Goal: Transaction & Acquisition: Purchase product/service

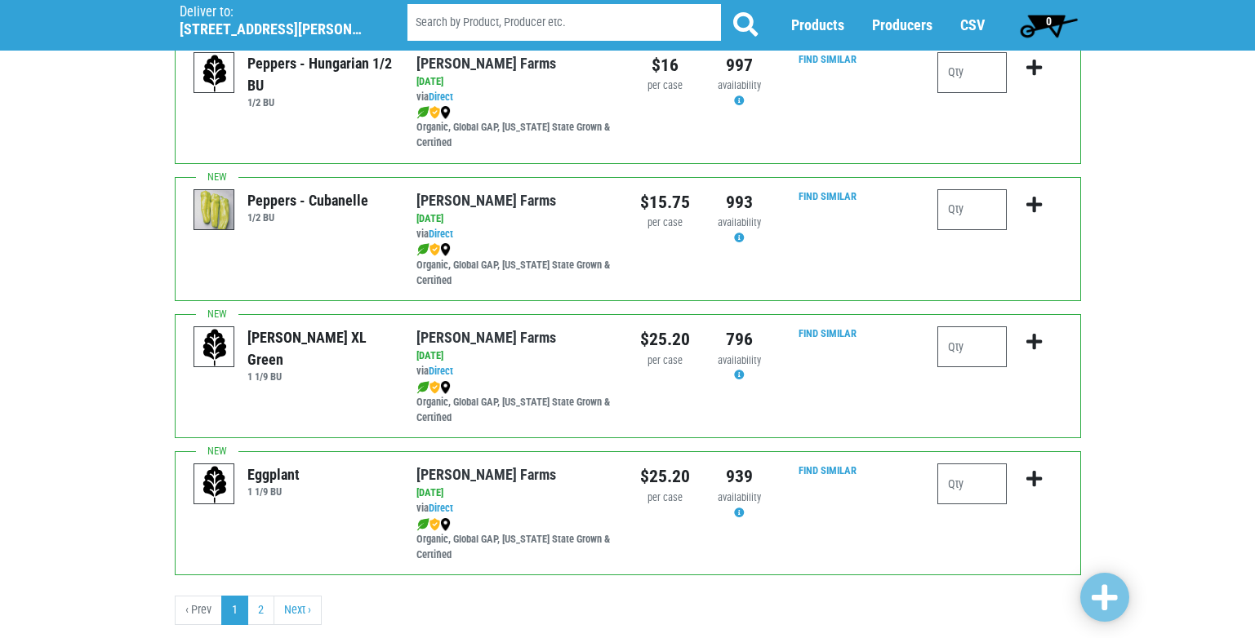
scroll to position [2385, 0]
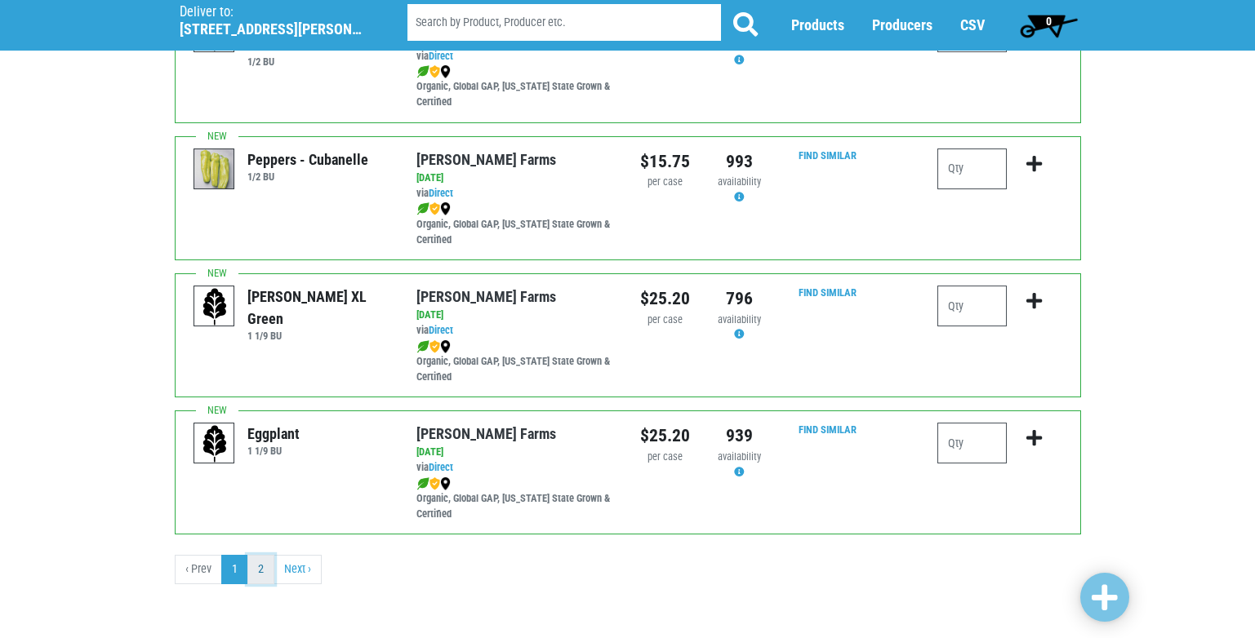
click at [260, 571] on link "2" at bounding box center [260, 569] width 27 height 29
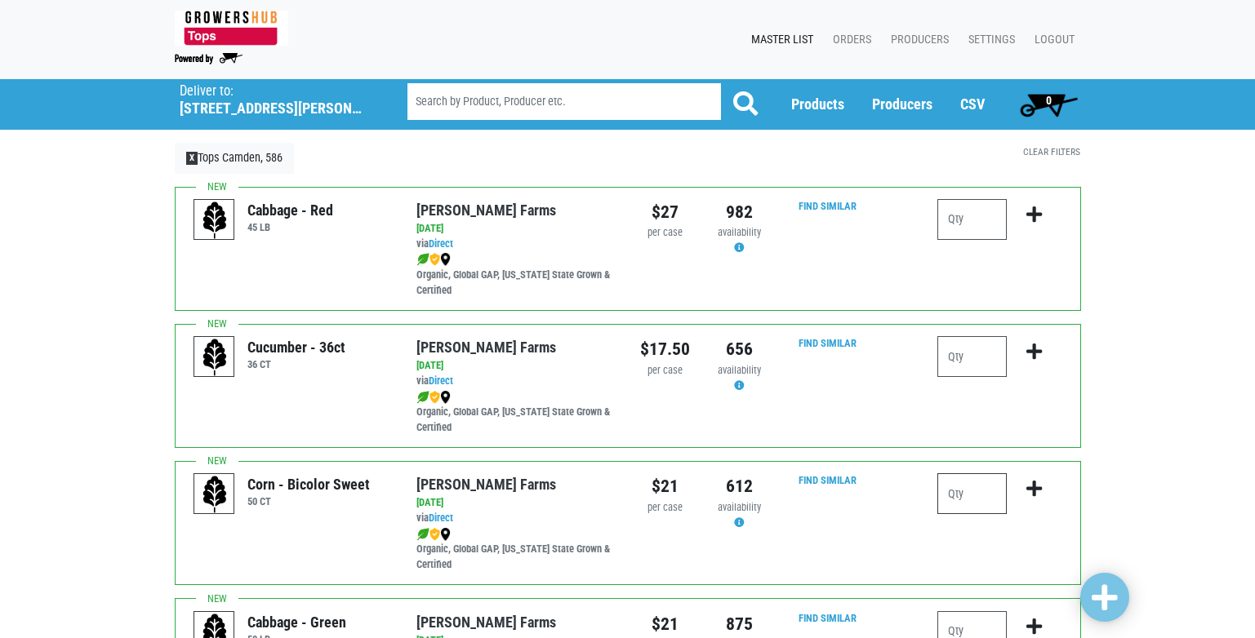
click at [950, 491] on input "number" at bounding box center [971, 493] width 69 height 41
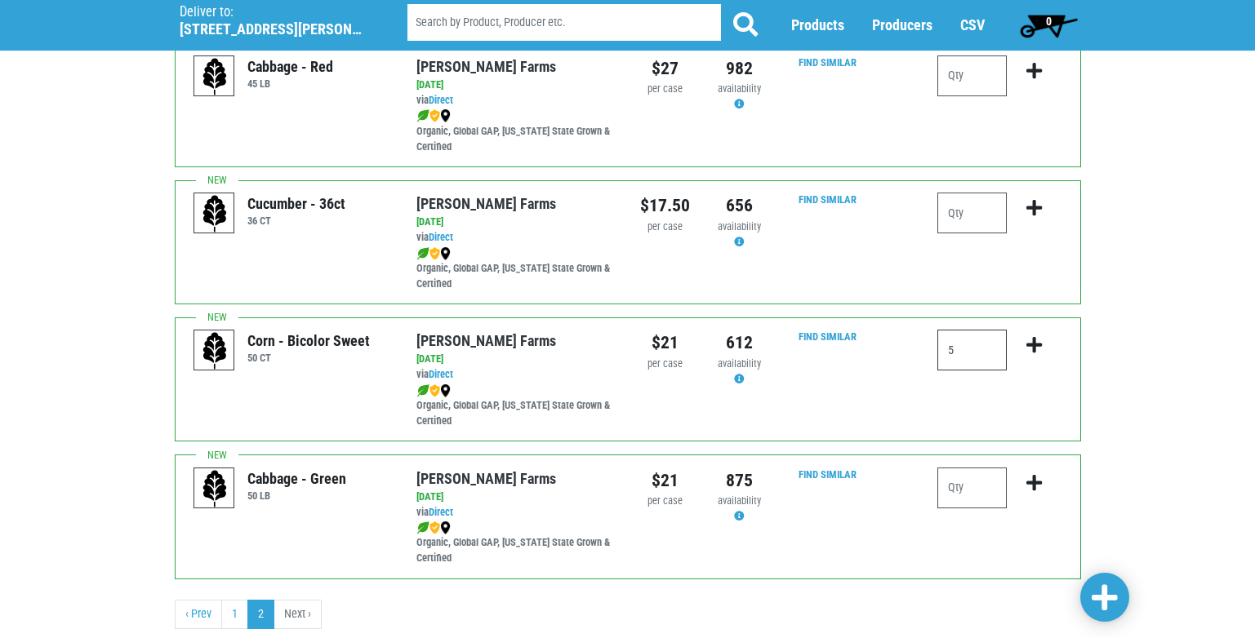
scroll to position [189, 0]
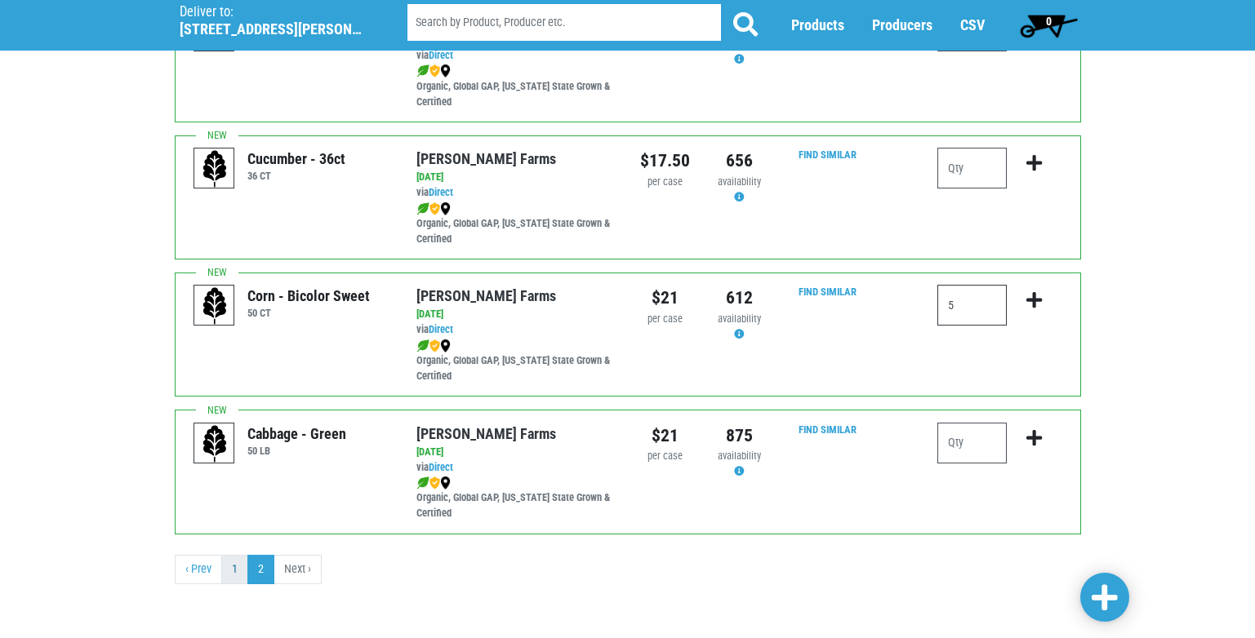
type input "5"
click at [232, 567] on link "1" at bounding box center [234, 569] width 27 height 29
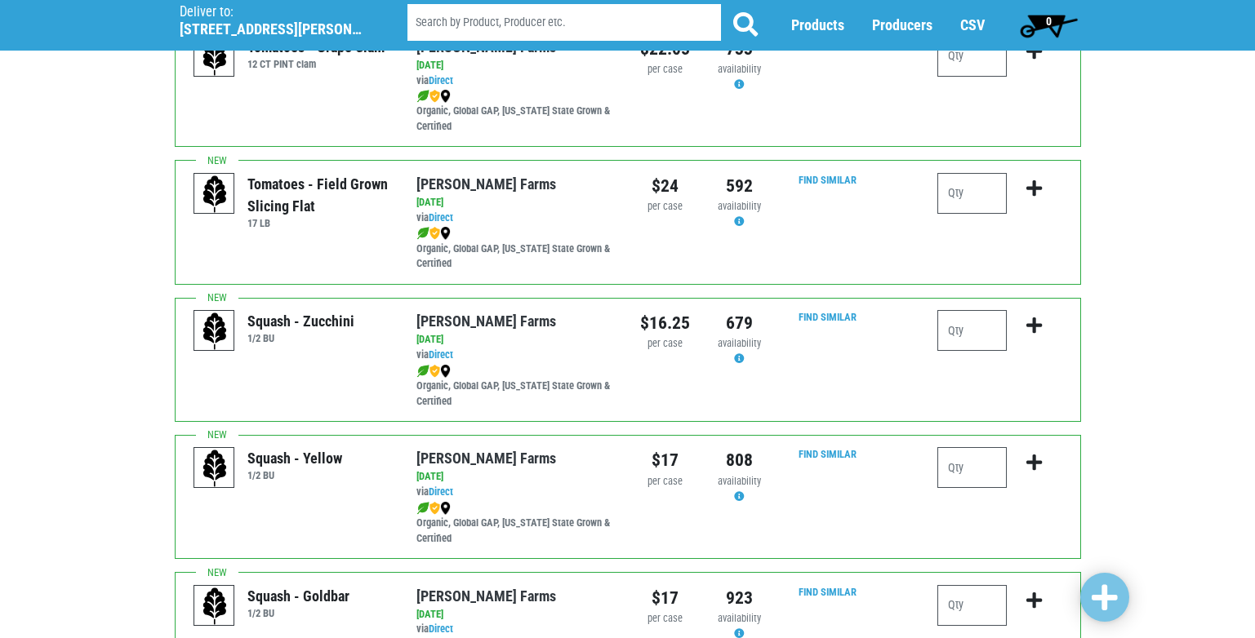
scroll to position [1137, 0]
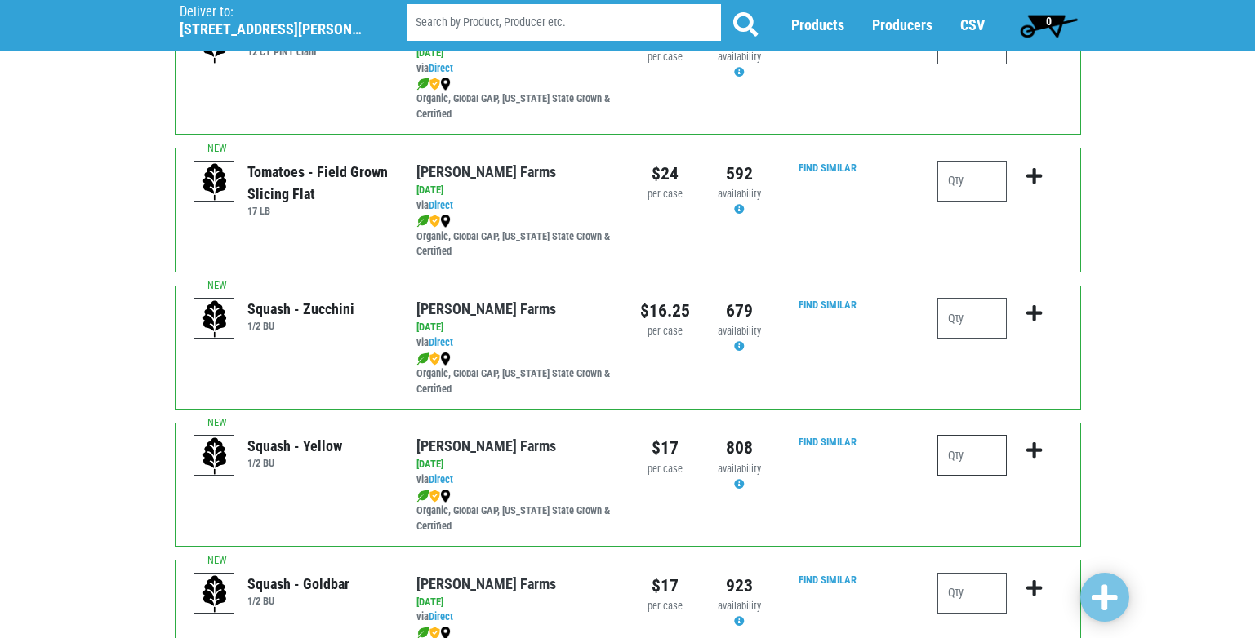
click at [955, 460] on input "number" at bounding box center [971, 455] width 69 height 41
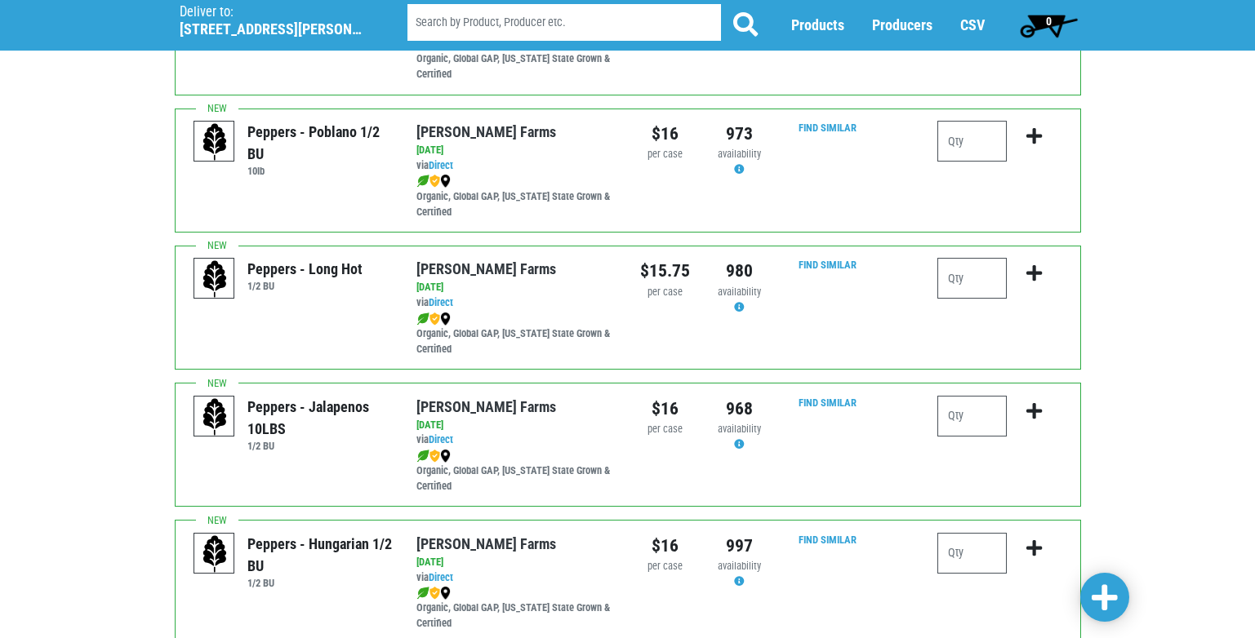
scroll to position [1868, 0]
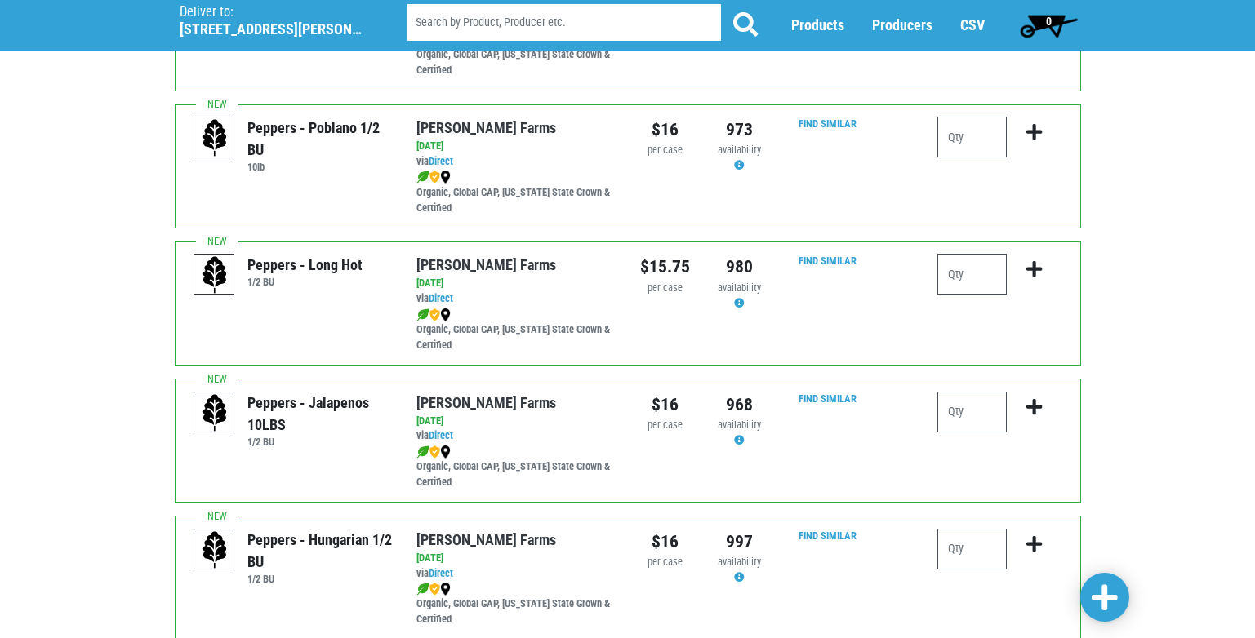
type input "1"
click at [954, 413] on input "number" at bounding box center [971, 412] width 69 height 41
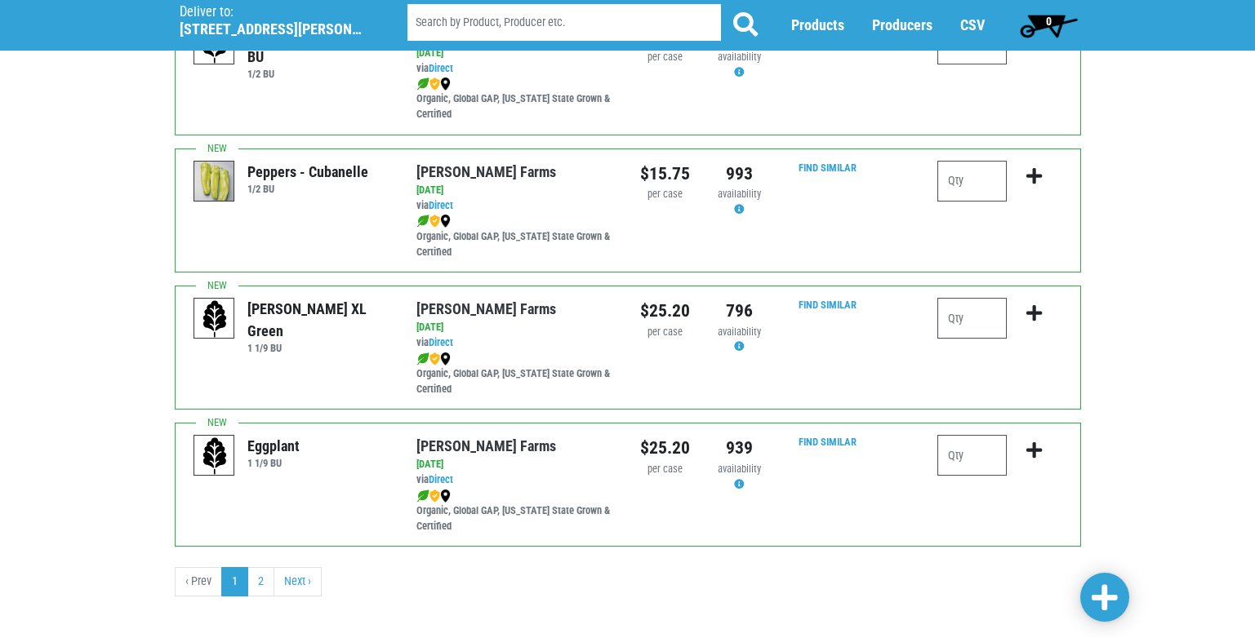
scroll to position [2385, 0]
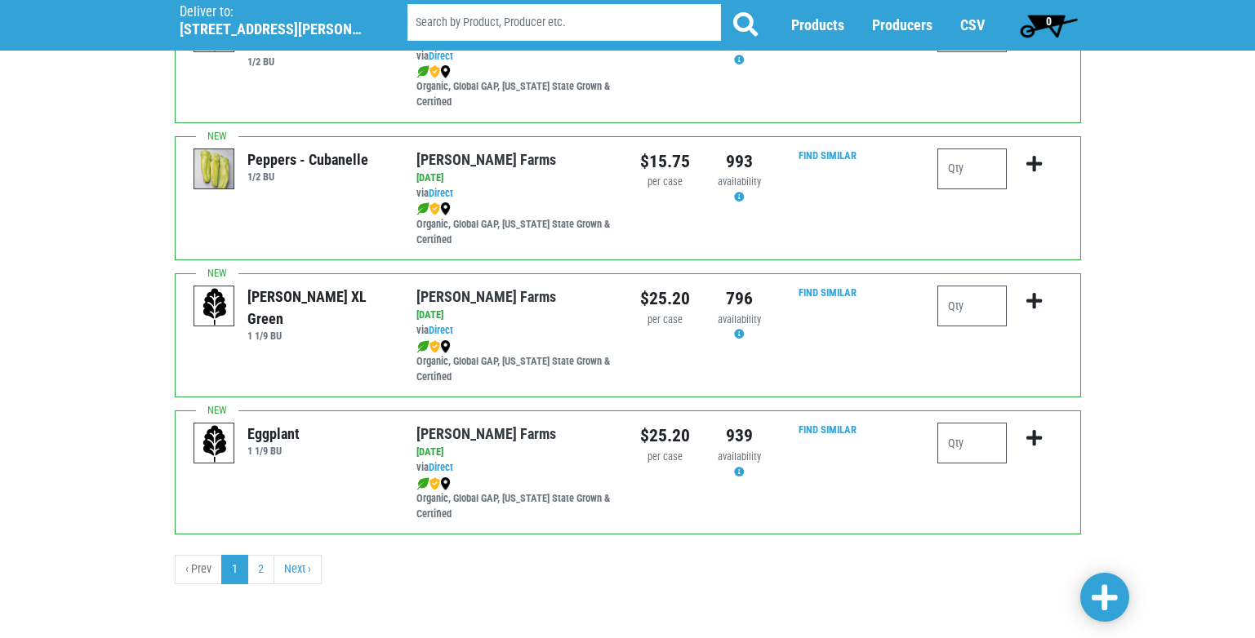
type input "1"
click at [1107, 595] on span at bounding box center [1104, 598] width 26 height 29
click at [296, 565] on link "Next ›" at bounding box center [297, 569] width 48 height 29
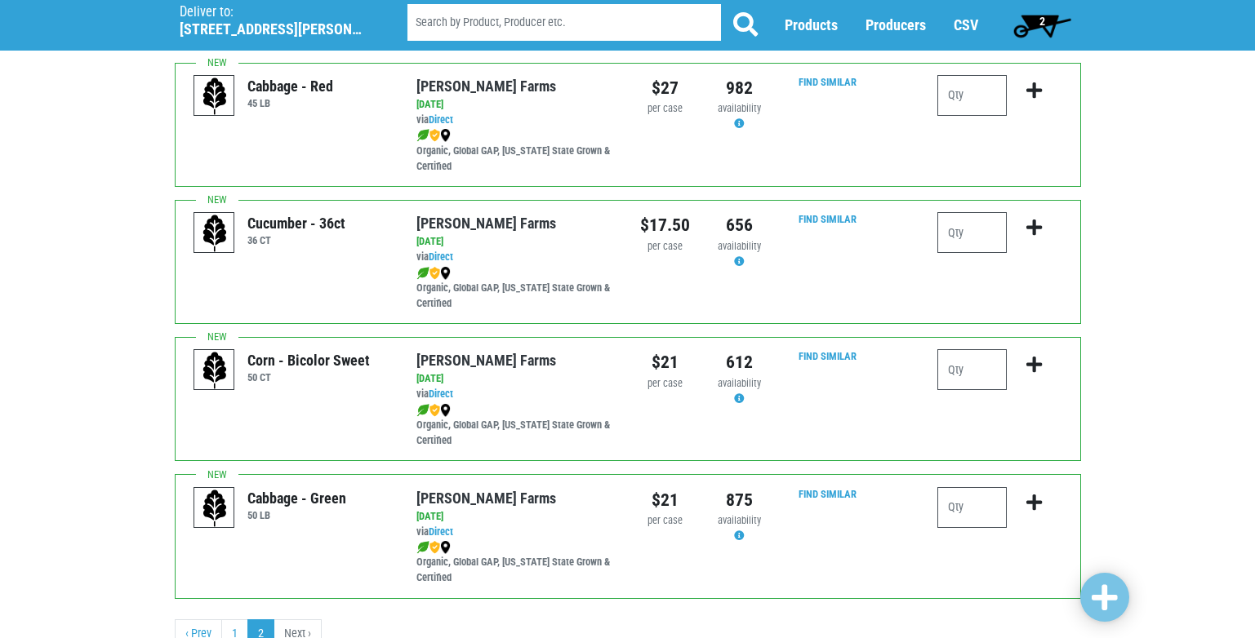
scroll to position [126, 0]
click at [951, 368] on input "number" at bounding box center [971, 368] width 69 height 41
type input "5"
click at [1101, 599] on span at bounding box center [1104, 598] width 26 height 29
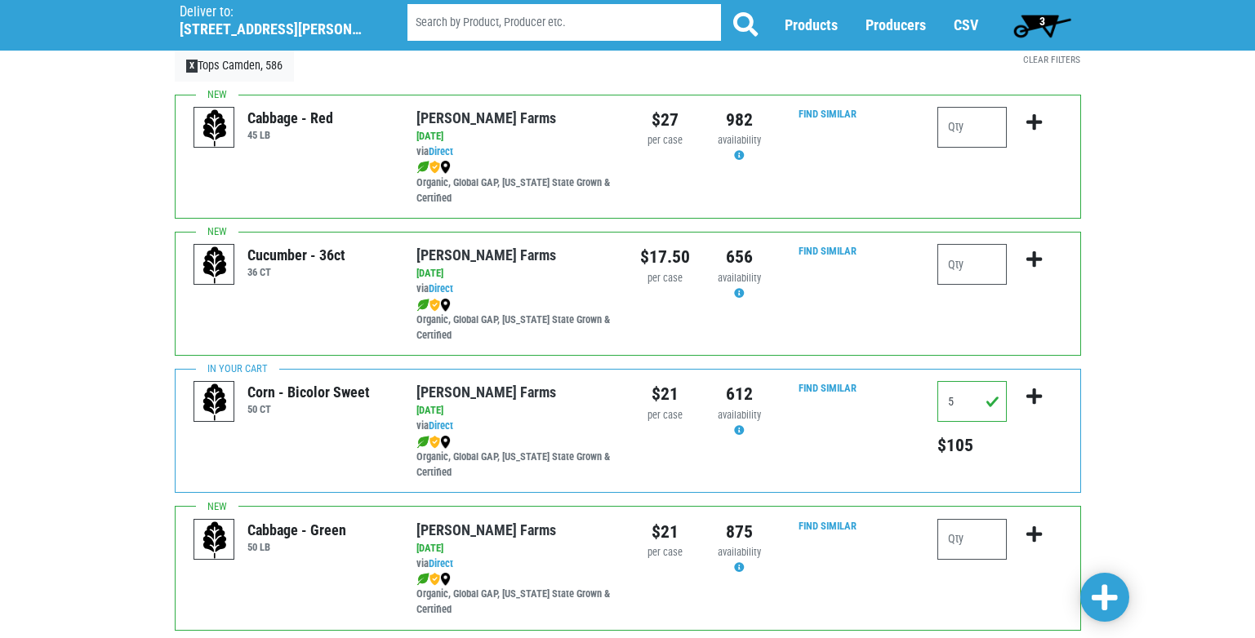
scroll to position [189, 0]
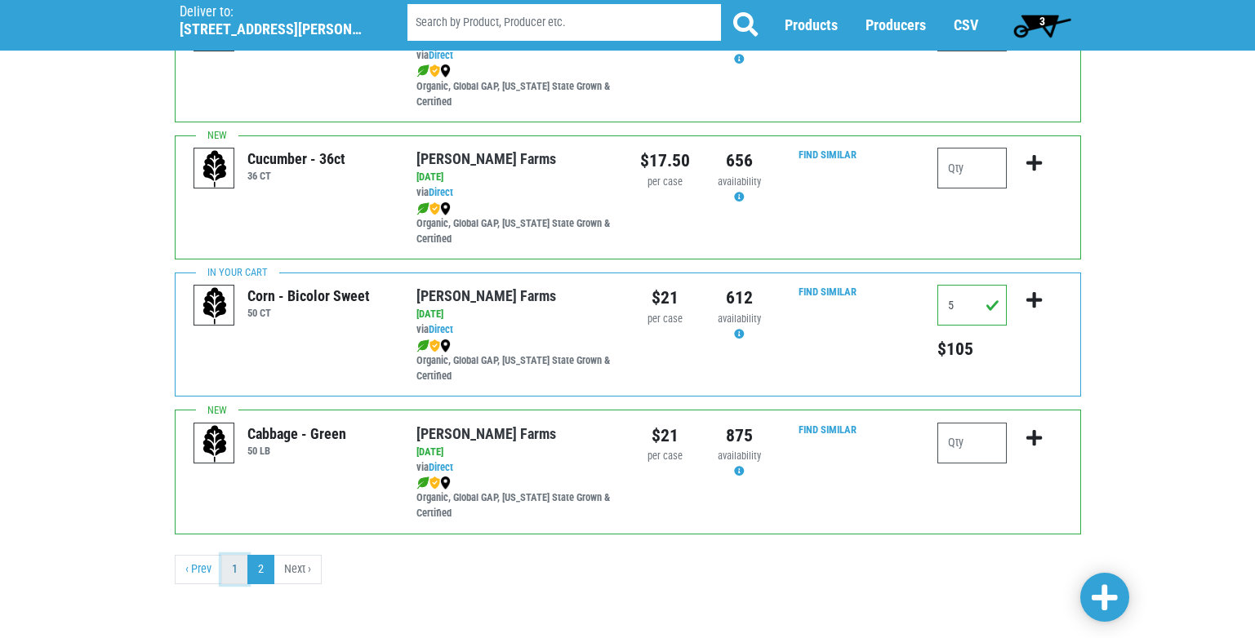
click at [233, 567] on link "1" at bounding box center [234, 569] width 27 height 29
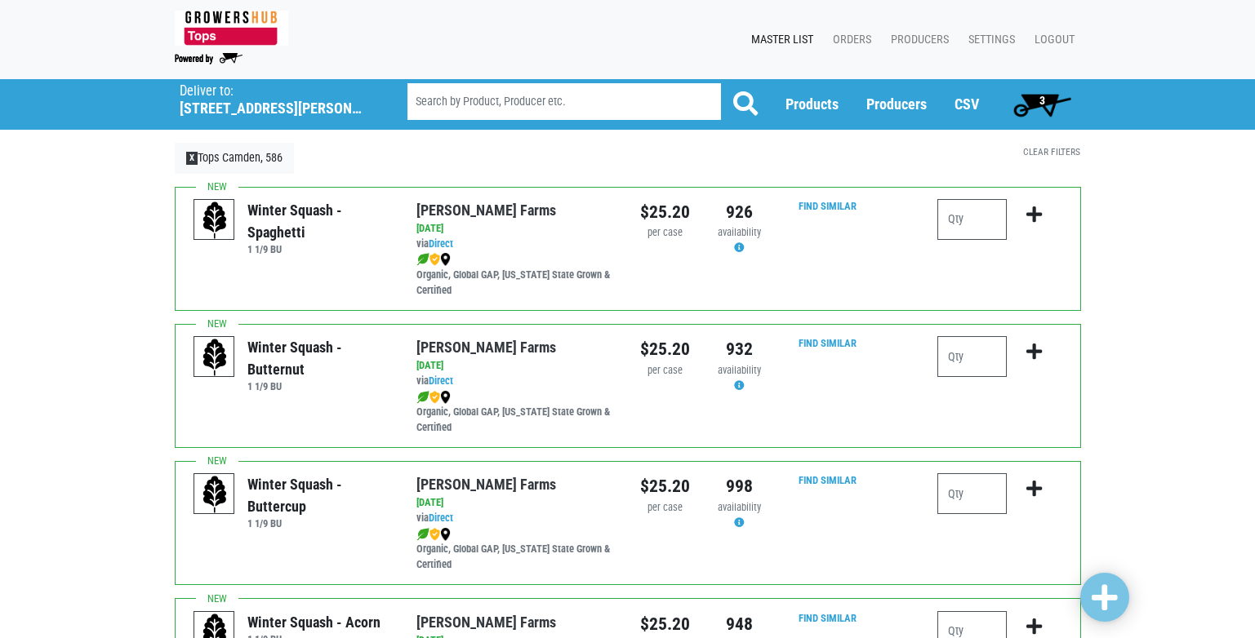
click at [1041, 99] on span "3" at bounding box center [1042, 100] width 6 height 13
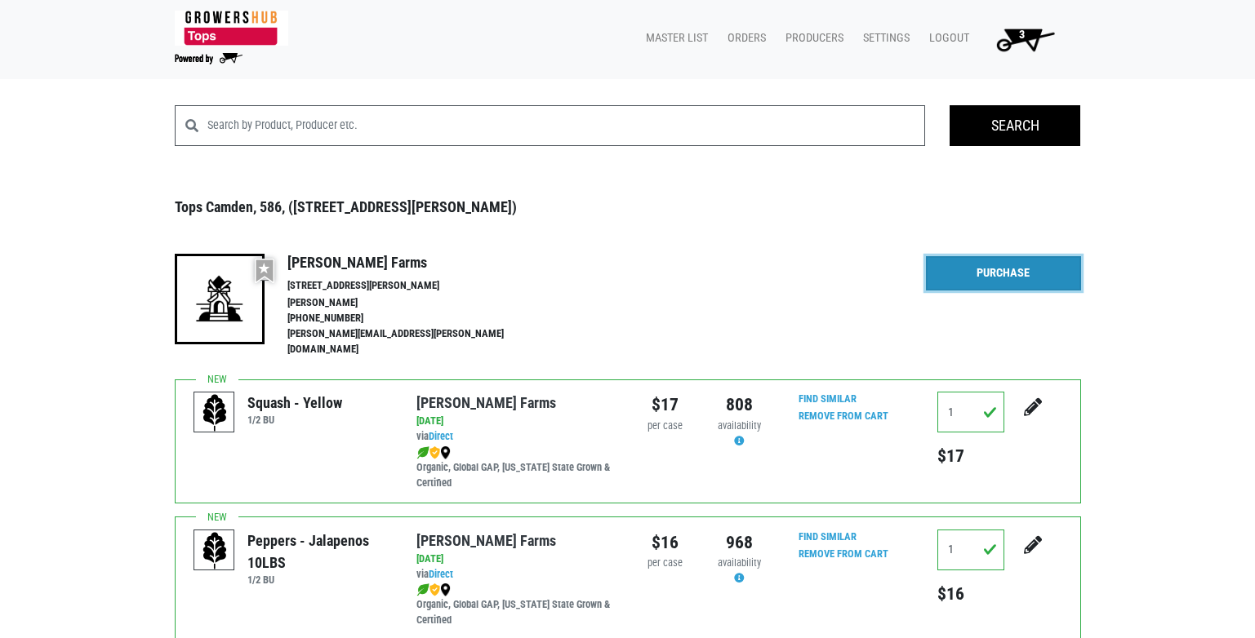
click at [998, 274] on link "Purchase" at bounding box center [1003, 273] width 155 height 34
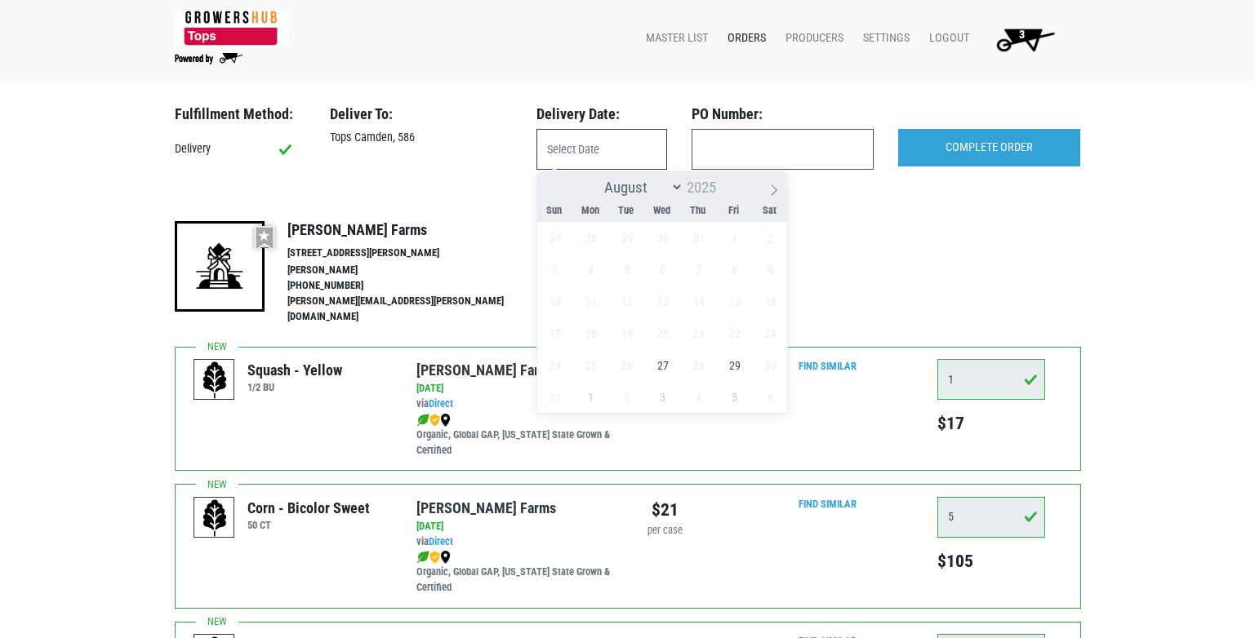
click at [570, 154] on input "text" at bounding box center [601, 149] width 131 height 41
click at [664, 211] on span "Wed" at bounding box center [662, 211] width 36 height 11
click at [659, 210] on span "Wed" at bounding box center [662, 211] width 36 height 11
click at [660, 211] on span "Wed" at bounding box center [662, 211] width 36 height 11
click at [675, 189] on select "August September" at bounding box center [640, 187] width 87 height 20
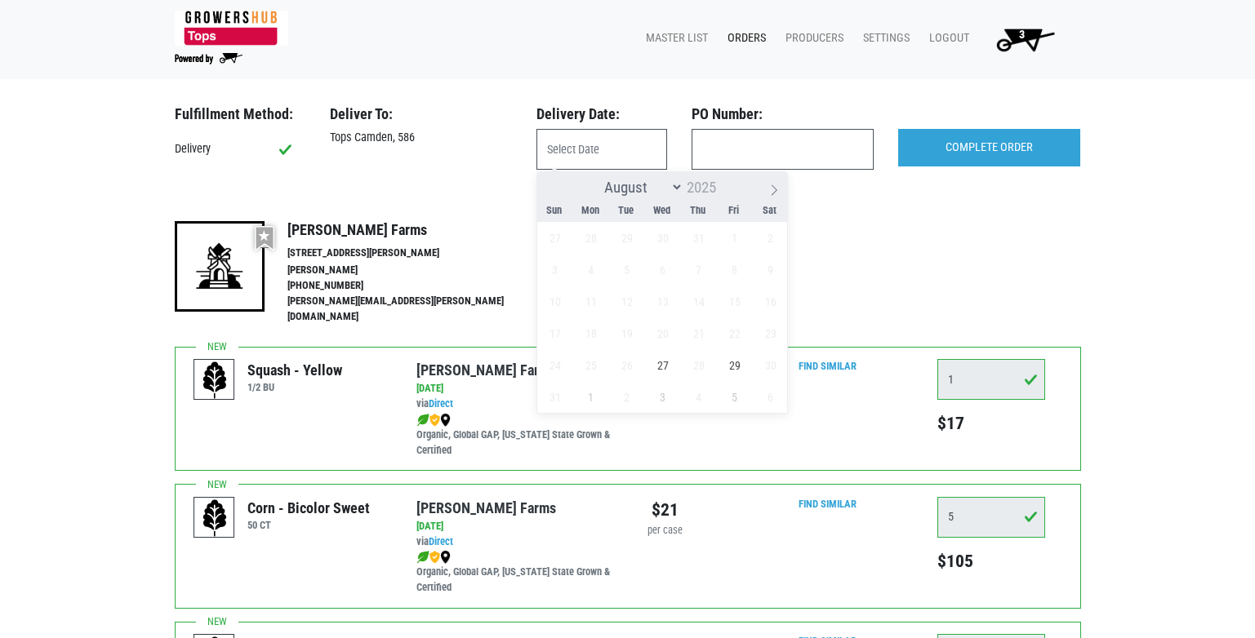
click at [597, 177] on select "August September" at bounding box center [640, 187] width 87 height 20
click at [662, 208] on span "Wed" at bounding box center [662, 211] width 36 height 11
click at [733, 208] on span "Fri" at bounding box center [734, 211] width 36 height 11
click at [771, 190] on icon at bounding box center [773, 189] width 11 height 11
click at [548, 189] on icon at bounding box center [550, 189] width 11 height 11
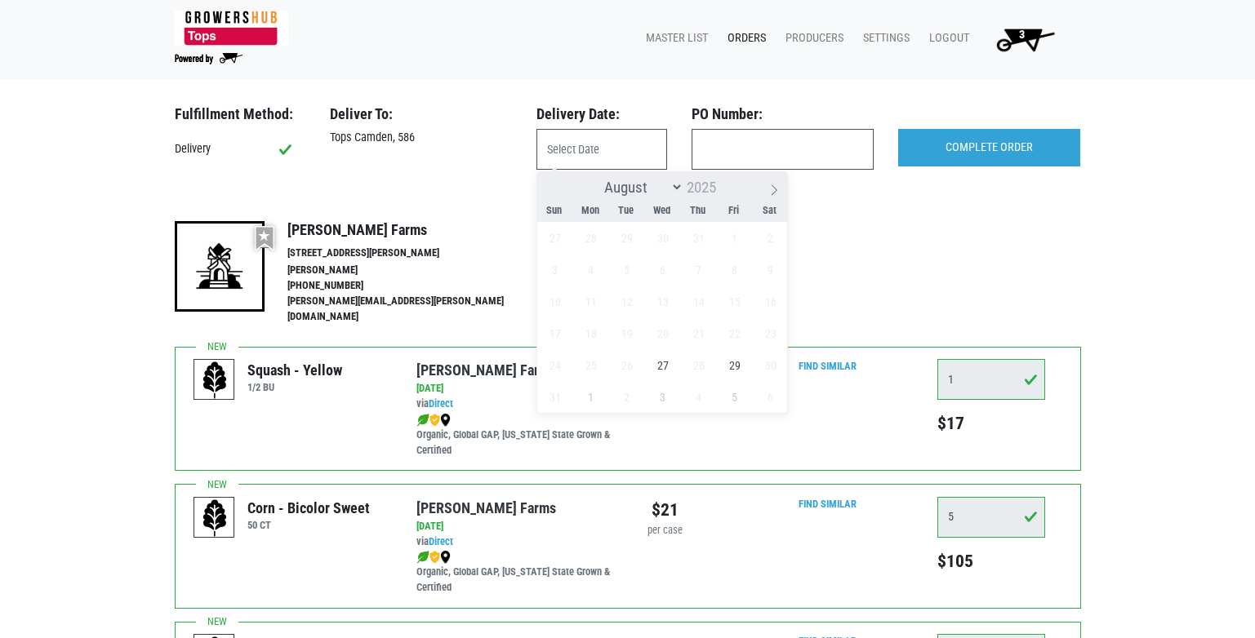
click at [548, 189] on div "August [DATE]" at bounding box center [661, 185] width 251 height 28
click at [594, 213] on span "Mon" at bounding box center [590, 211] width 36 height 11
click at [669, 213] on span "Wed" at bounding box center [662, 211] width 36 height 11
click at [659, 211] on span "Wed" at bounding box center [662, 211] width 36 height 11
click at [678, 185] on select "August September" at bounding box center [640, 187] width 87 height 20
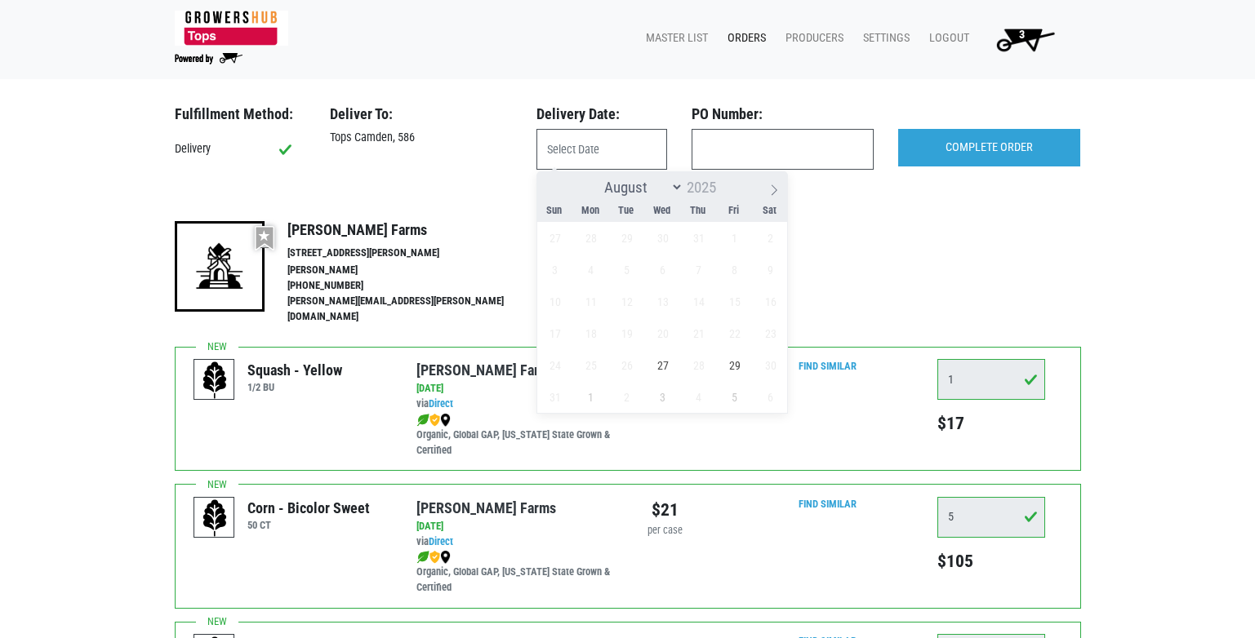
click at [597, 177] on select "August September" at bounding box center [640, 187] width 87 height 20
click at [663, 212] on span "Wed" at bounding box center [662, 211] width 36 height 11
click at [731, 215] on span "Fri" at bounding box center [734, 211] width 36 height 11
click at [775, 193] on icon at bounding box center [773, 189] width 11 height 11
click at [549, 184] on icon at bounding box center [550, 189] width 11 height 11
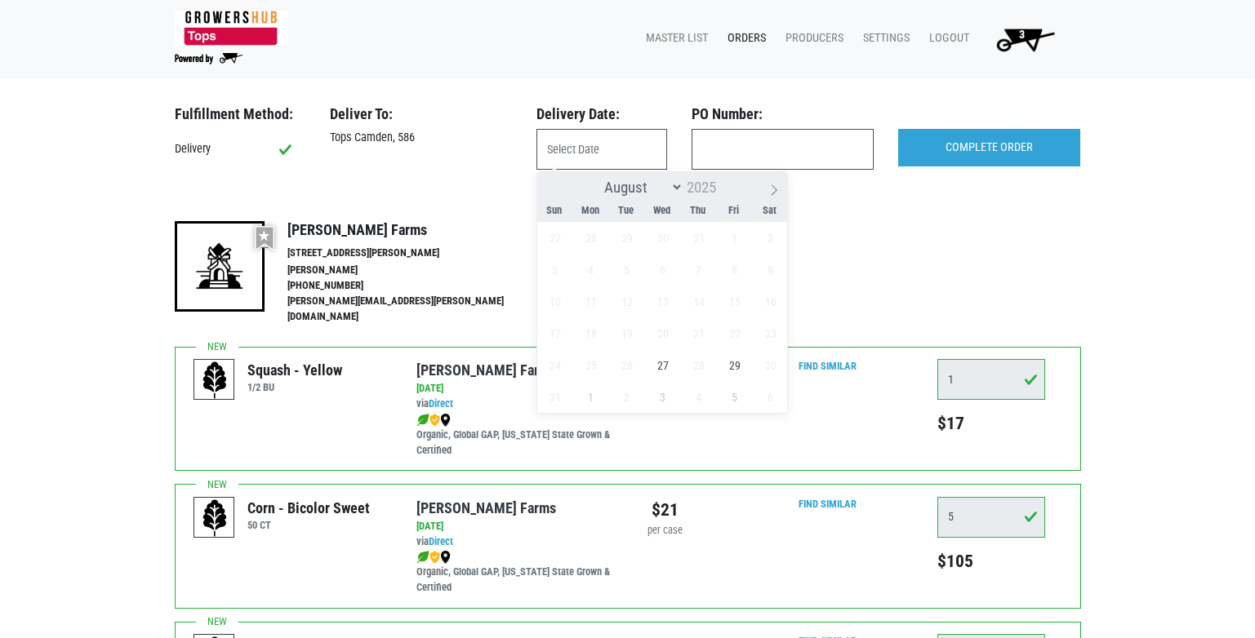
click at [665, 210] on span "Wed" at bounding box center [662, 211] width 36 height 11
click at [667, 211] on span "Wed" at bounding box center [662, 211] width 36 height 11
click at [562, 152] on input "text" at bounding box center [601, 149] width 131 height 41
click at [662, 209] on span "Wed" at bounding box center [662, 211] width 36 height 11
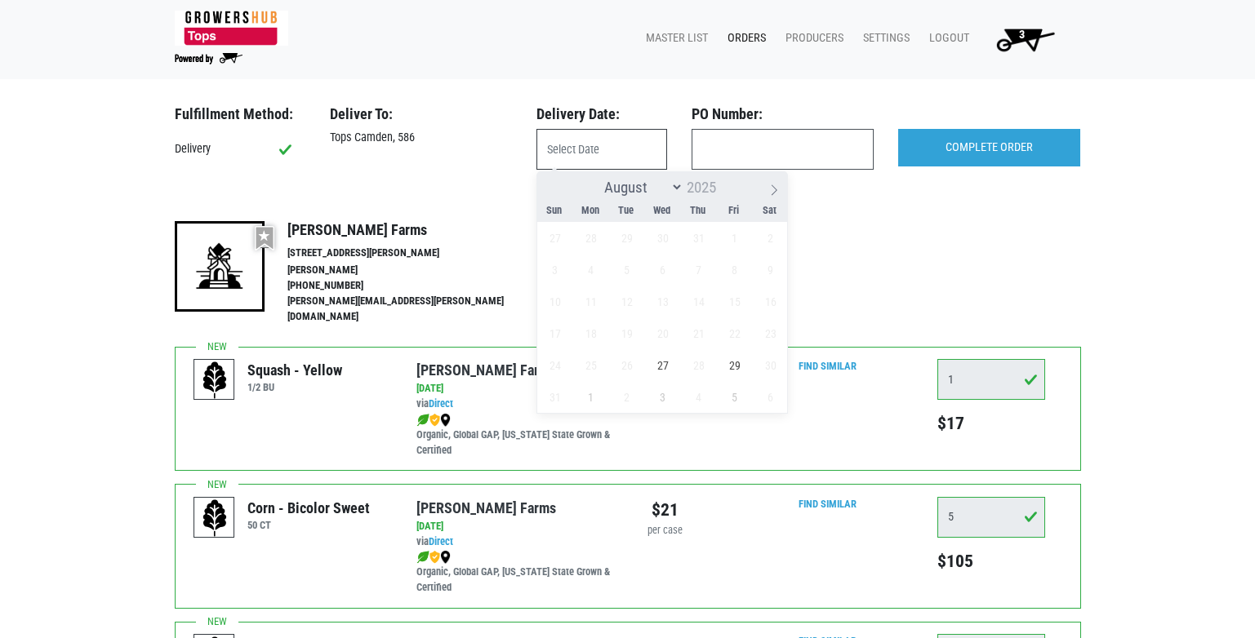
click at [553, 155] on input "text" at bounding box center [601, 149] width 131 height 41
click at [662, 211] on span "Wed" at bounding box center [662, 211] width 36 height 11
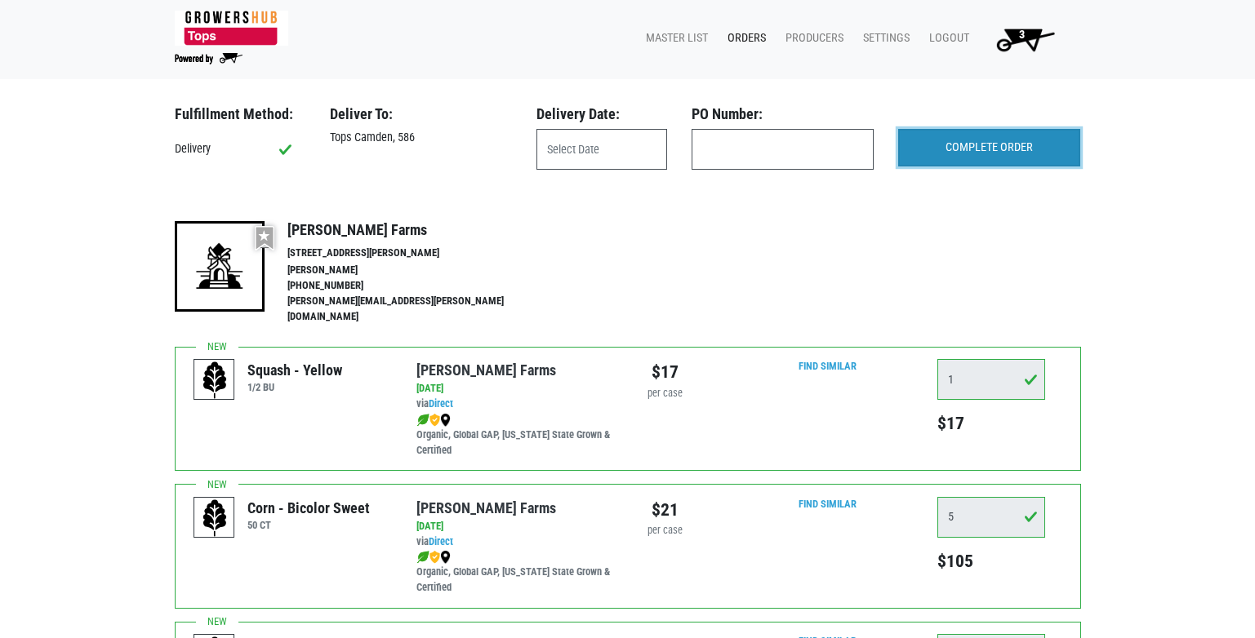
click at [993, 152] on input "COMPLETE ORDER" at bounding box center [989, 148] width 182 height 38
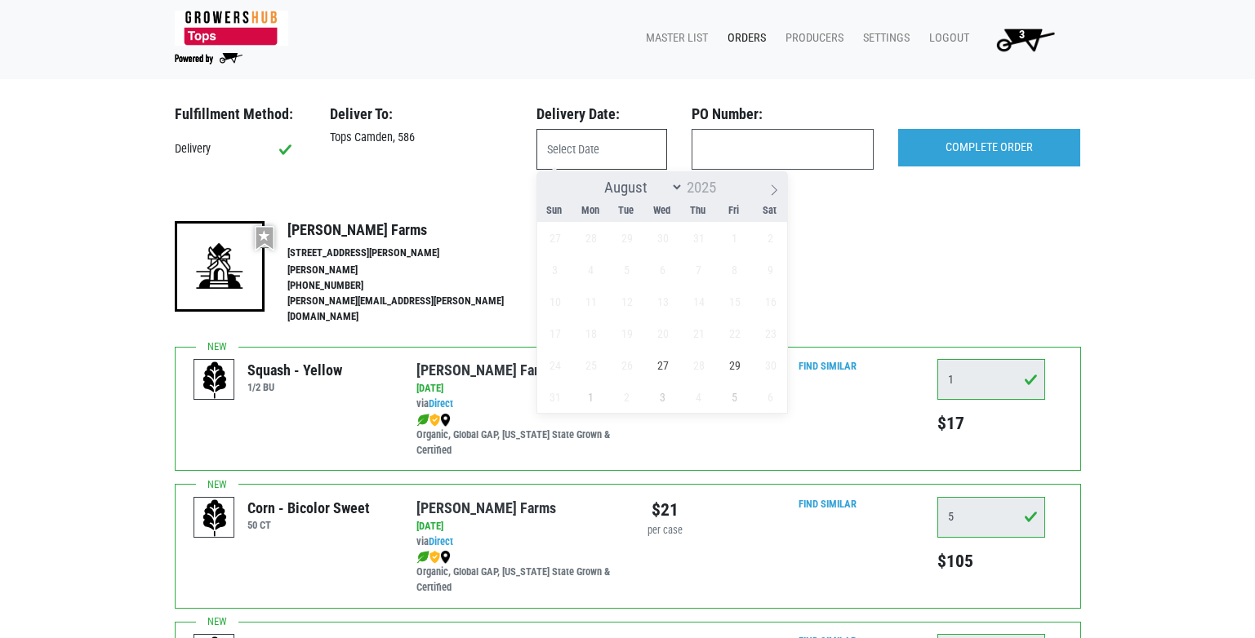
click at [602, 145] on input "text" at bounding box center [601, 149] width 131 height 41
click at [770, 193] on icon at bounding box center [773, 189] width 11 height 11
click at [549, 189] on icon at bounding box center [550, 189] width 11 height 11
select select "7"
click at [662, 211] on span "Wed" at bounding box center [662, 211] width 36 height 11
